Goal: Task Accomplishment & Management: Use online tool/utility

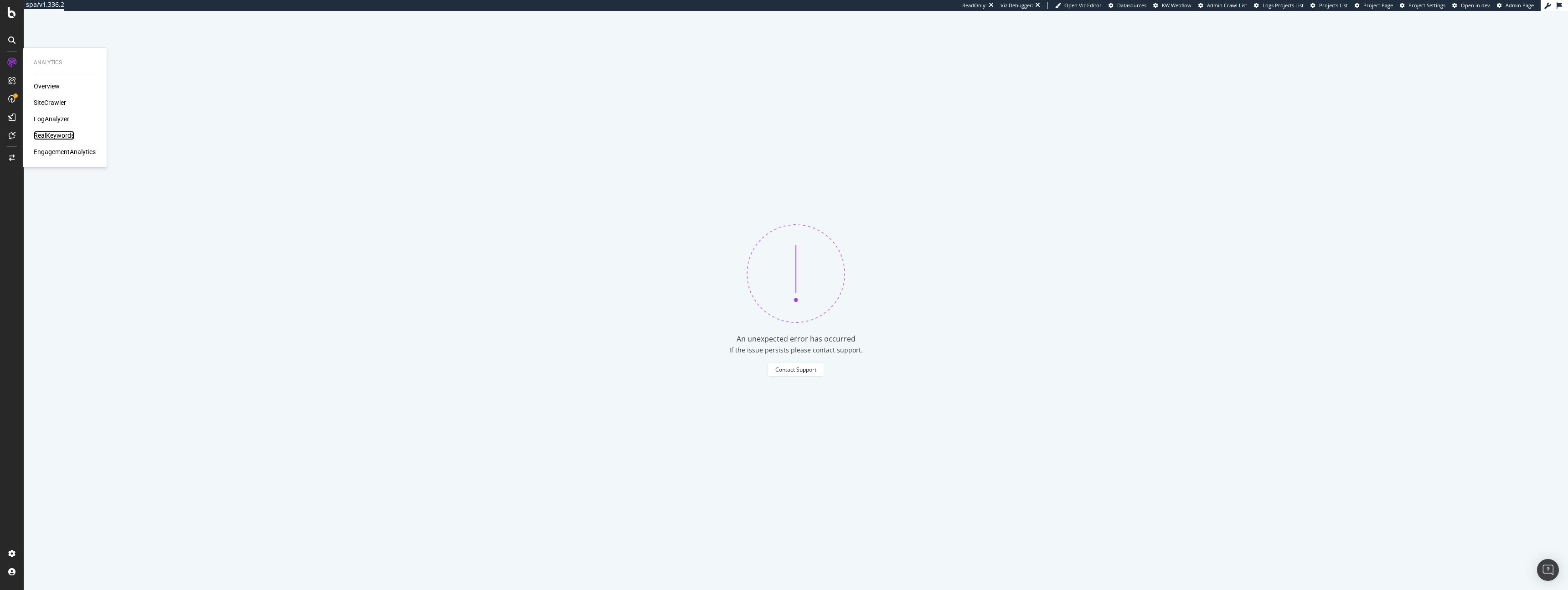
click at [57, 134] on div "RealKeywords" at bounding box center [54, 135] width 41 height 9
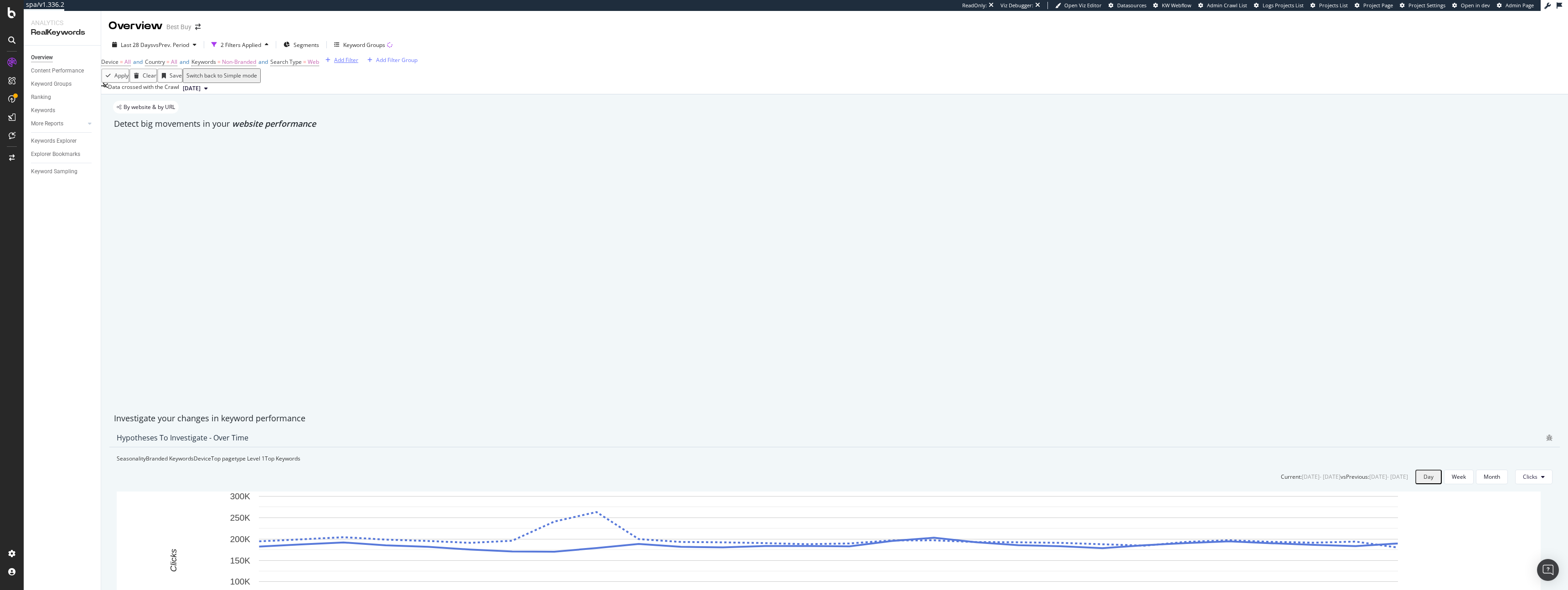
click at [334, 64] on div "Add Filter" at bounding box center [346, 60] width 24 height 8
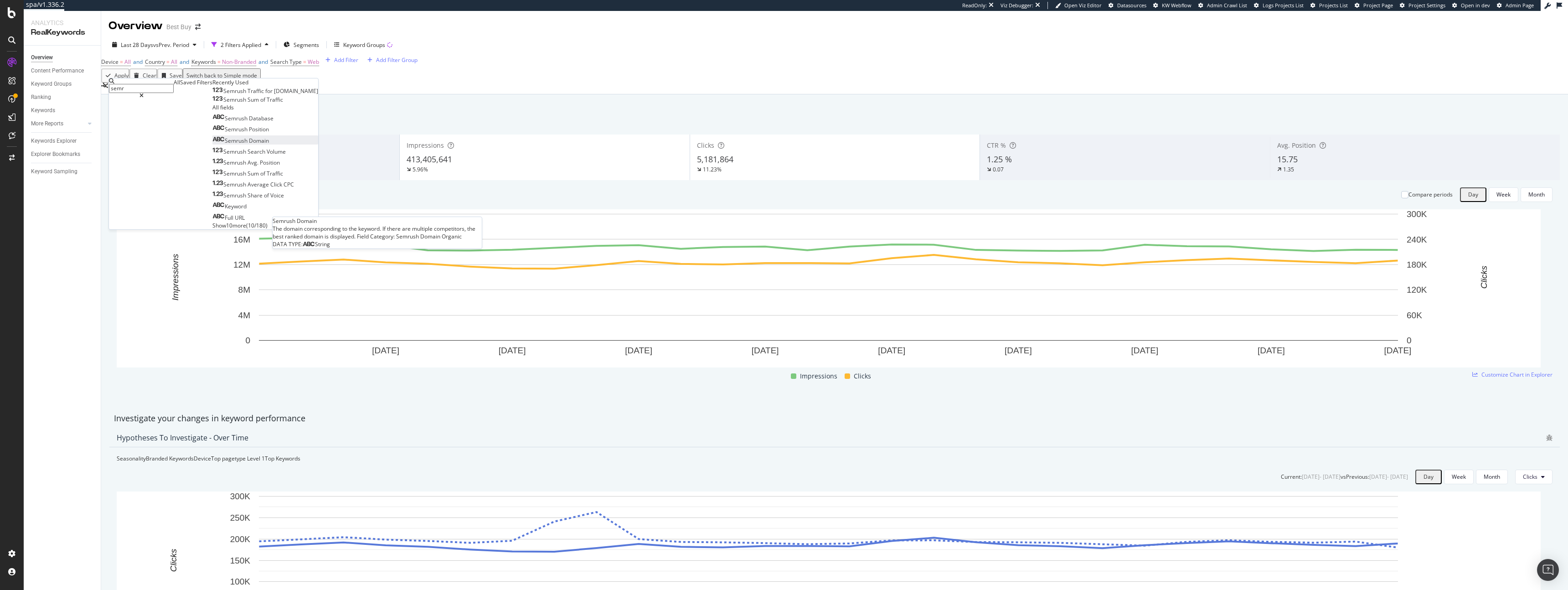
type input "semr"
click at [212, 144] on div "Semrush Domain" at bounding box center [240, 141] width 57 height 8
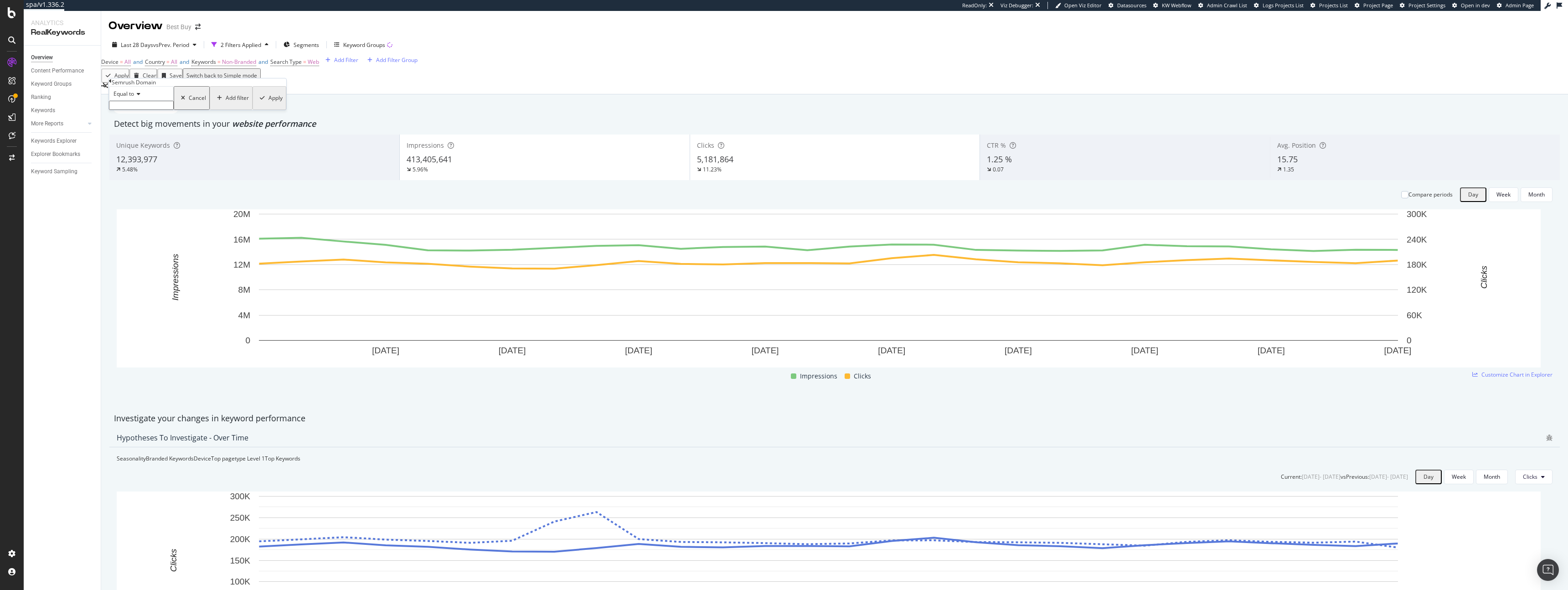
click at [155, 110] on div "Equal to Cancel Add filter Apply" at bounding box center [197, 98] width 177 height 24
click at [159, 110] on input "text" at bounding box center [141, 105] width 65 height 9
